Goal: Task Accomplishment & Management: Manage account settings

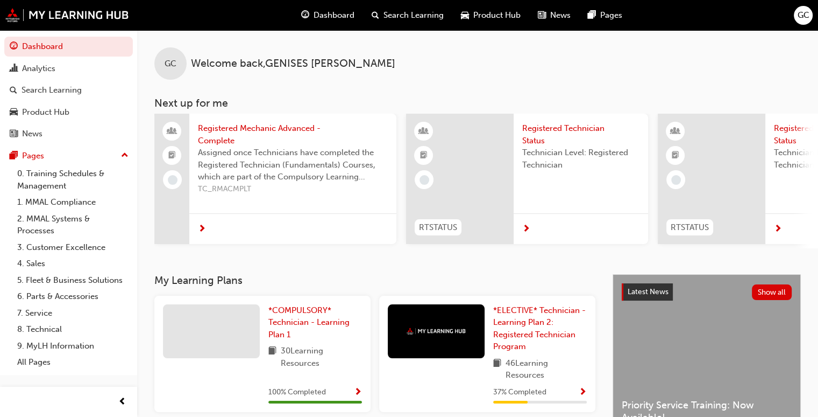
click at [801, 10] on span "GC" at bounding box center [804, 15] width 12 height 12
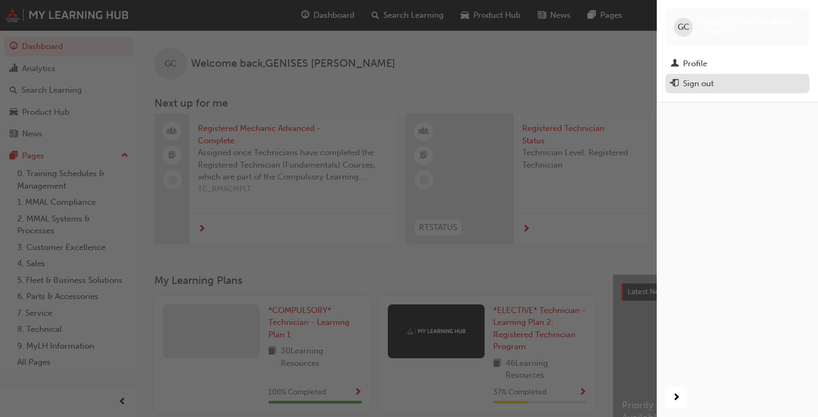
click at [730, 84] on div "Sign out" at bounding box center [737, 83] width 133 height 13
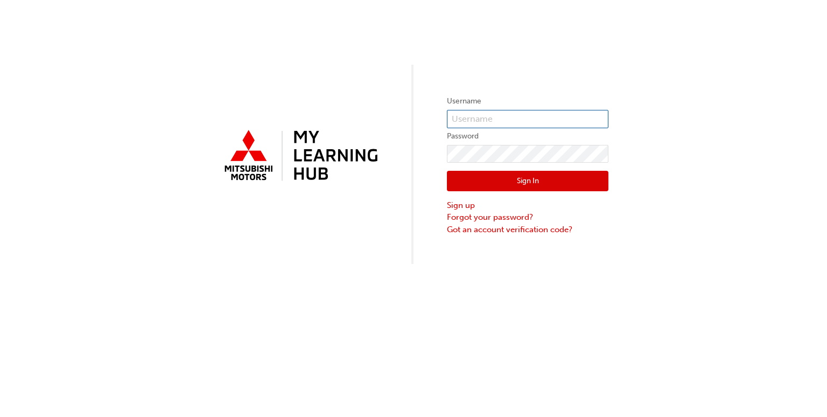
type input "0005838537"
click at [496, 111] on input "0005838537" at bounding box center [527, 119] width 161 height 18
click at [410, 149] on div "Username Password Sign In Sign up Forgot your password? Got an account verifica…" at bounding box center [413, 132] width 827 height 264
click at [477, 123] on input "text" at bounding box center [527, 119] width 161 height 18
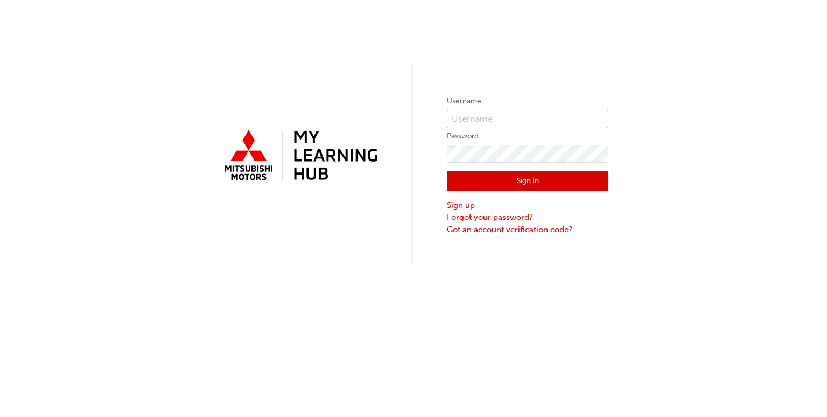
click at [478, 119] on input "text" at bounding box center [527, 119] width 161 height 18
type input "t"
type input "5838536"
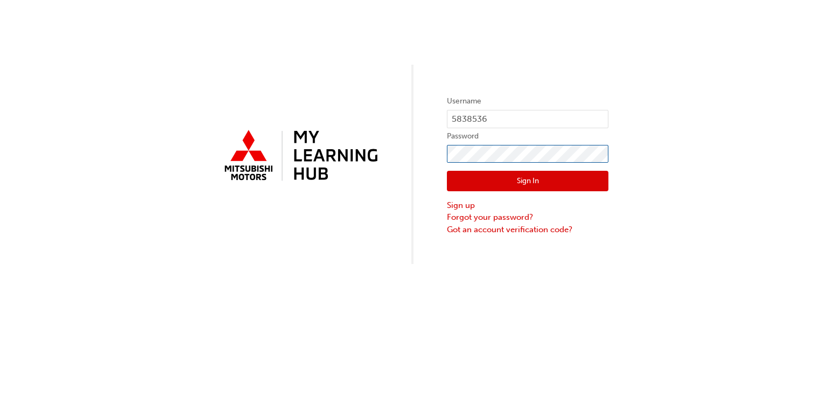
click button "Sign In" at bounding box center [527, 181] width 161 height 20
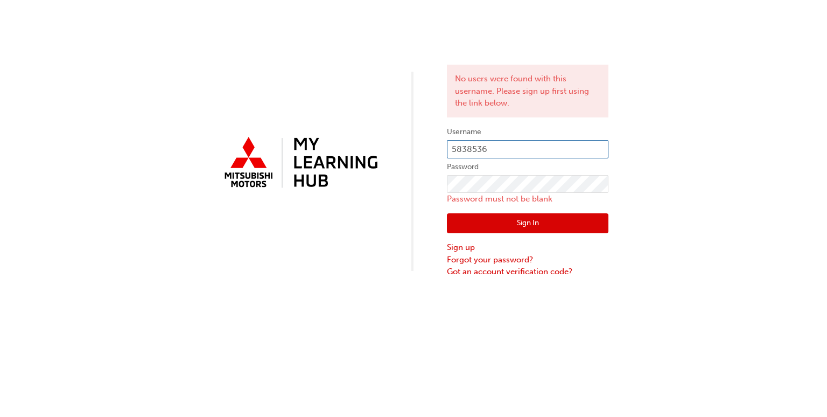
click at [526, 150] on input "5838536" at bounding box center [527, 149] width 161 height 18
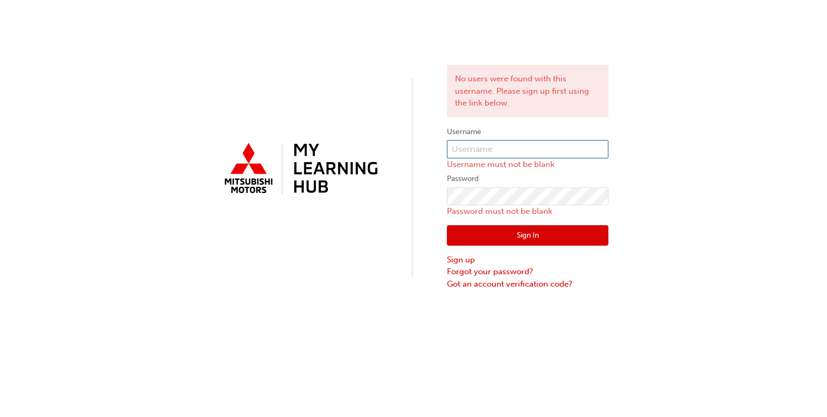
click at [469, 150] on input "text" at bounding box center [527, 149] width 161 height 18
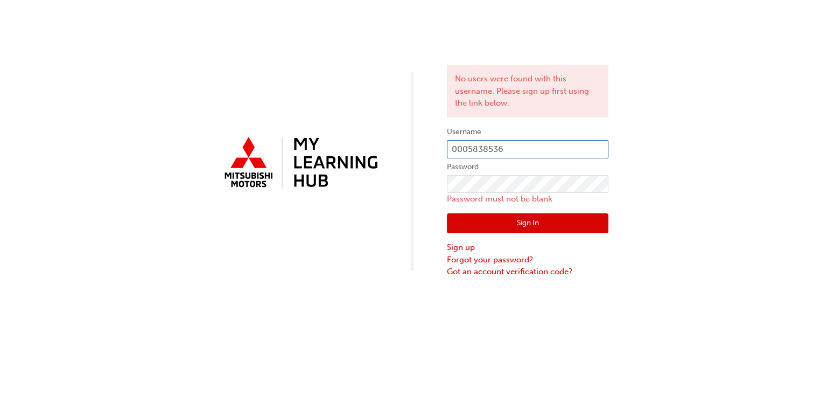
type input "0005838536"
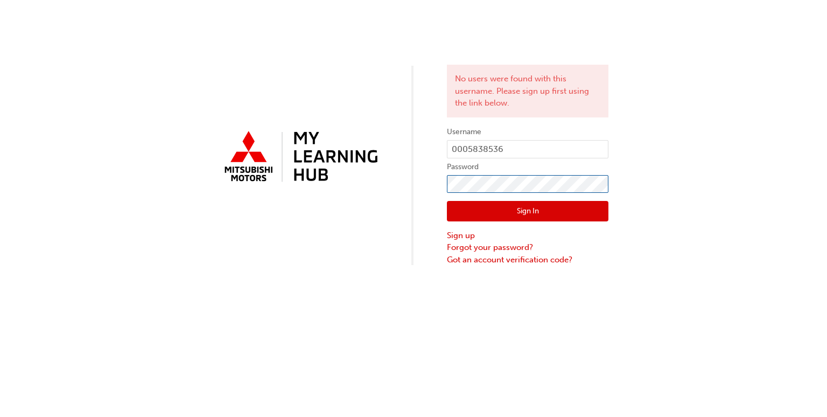
click button "Sign In" at bounding box center [527, 211] width 161 height 20
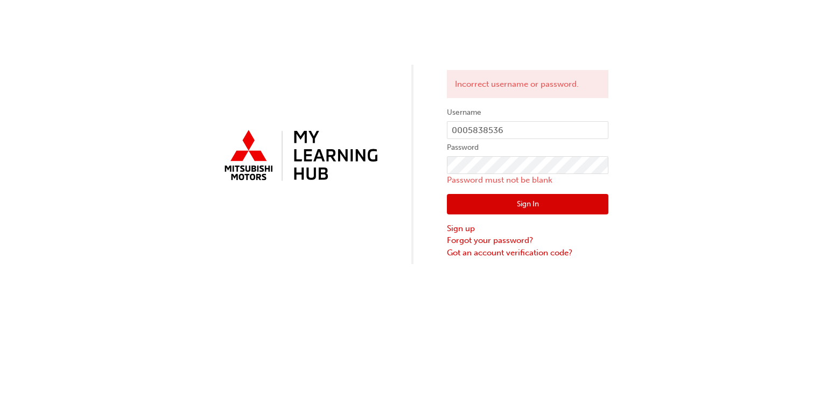
click at [626, 181] on div "Incorrect username or password. Username 0005838536 Password Password must not …" at bounding box center [413, 132] width 827 height 264
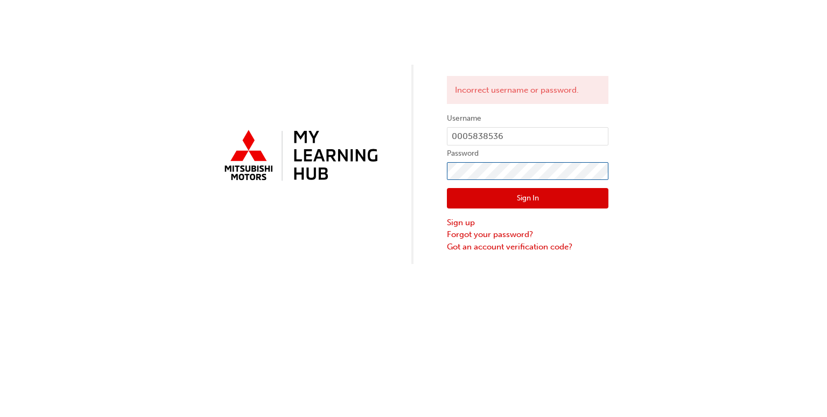
click button "Sign In" at bounding box center [527, 198] width 161 height 20
click at [497, 206] on button "Sign In" at bounding box center [527, 198] width 161 height 20
click at [480, 192] on button "Sign In" at bounding box center [527, 198] width 161 height 20
